Goal: Task Accomplishment & Management: Manage account settings

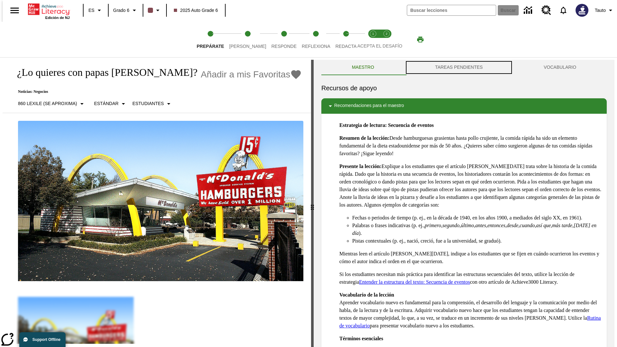
click at [459, 67] on button "TAREAS PENDIENTES" at bounding box center [458, 67] width 109 height 15
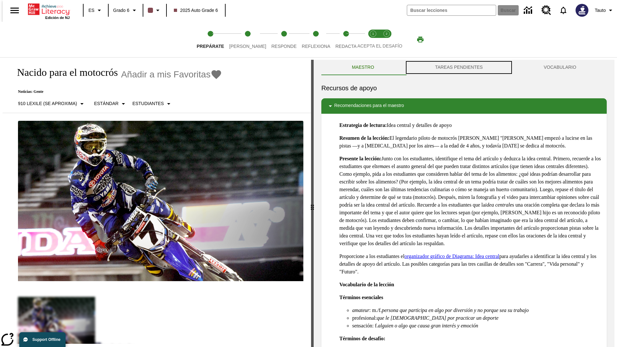
click at [459, 67] on button "TAREAS PENDIENTES" at bounding box center [458, 67] width 109 height 15
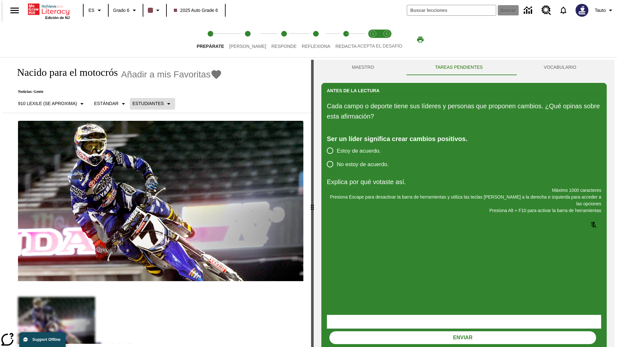
click at [147, 103] on p "Estudiantes" at bounding box center [147, 103] width 31 height 7
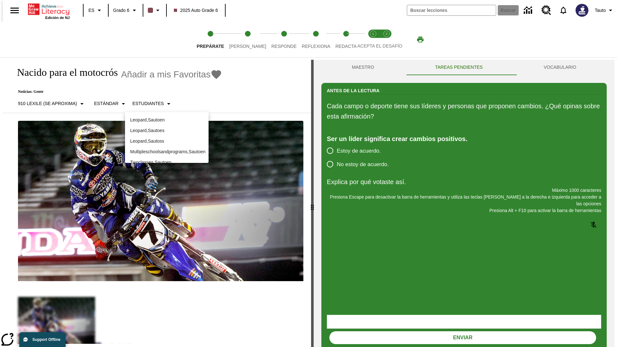
click at [167, 127] on p "Leopard , Sautoes" at bounding box center [166, 130] width 73 height 7
